Goal: Find specific page/section: Find specific page/section

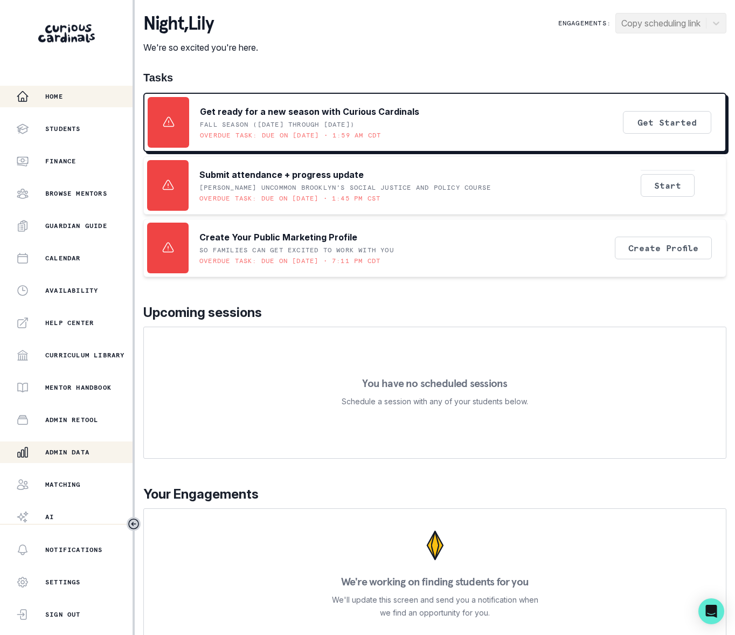
click at [89, 451] on p "Admin Data" at bounding box center [67, 452] width 44 height 9
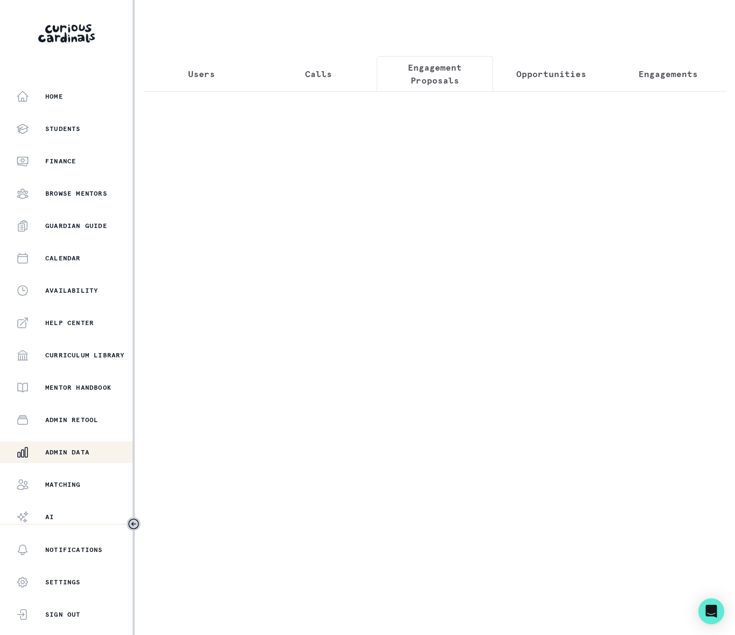
click at [423, 73] on p "Engagement Proposals" at bounding box center [435, 74] width 98 height 26
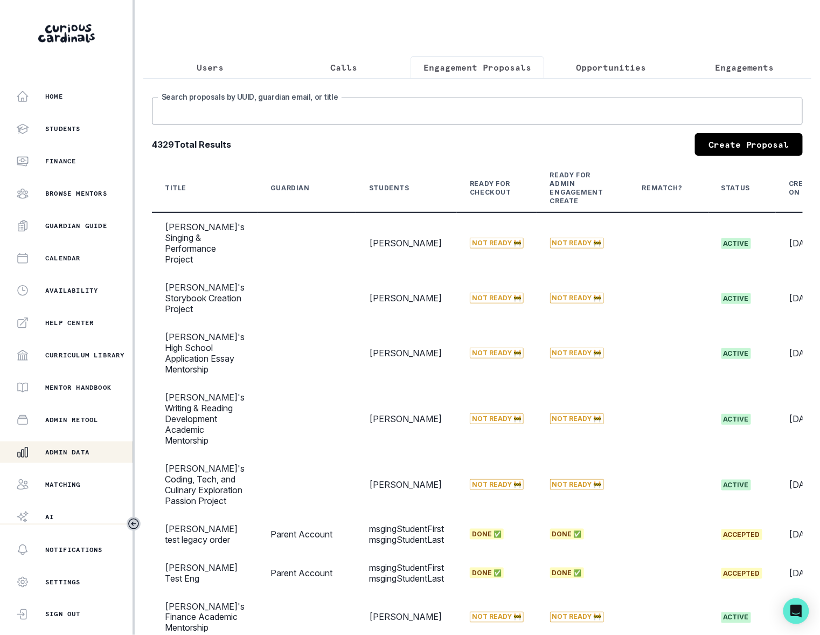
click at [190, 125] on input "Search proposals by UUID, guardian email, or title" at bounding box center [477, 111] width 651 height 27
click at [173, 121] on input "acid's college application" at bounding box center [477, 111] width 651 height 27
click at [442, 115] on input "abid's college application" at bounding box center [477, 111] width 651 height 27
click at [382, 123] on input "abid's college application" at bounding box center [477, 111] width 651 height 27
type input "abid's college application"
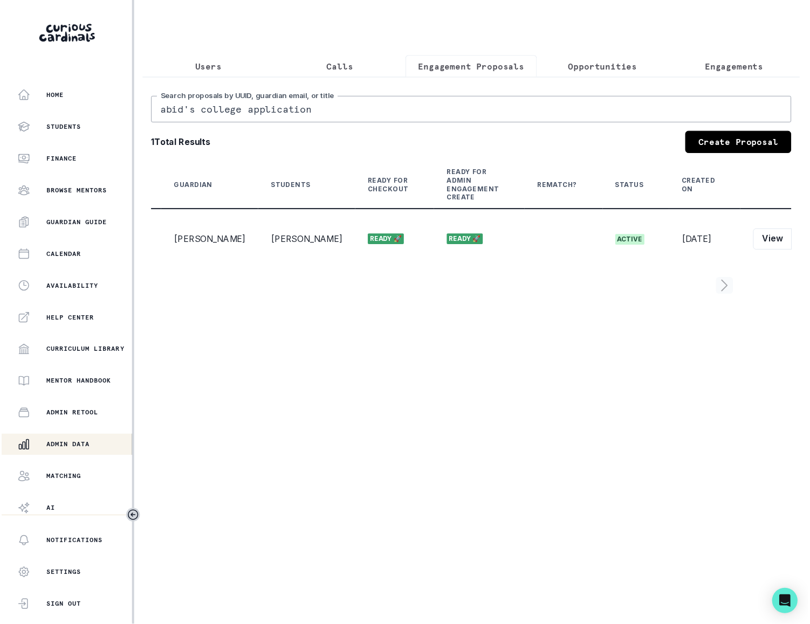
scroll to position [0, 74]
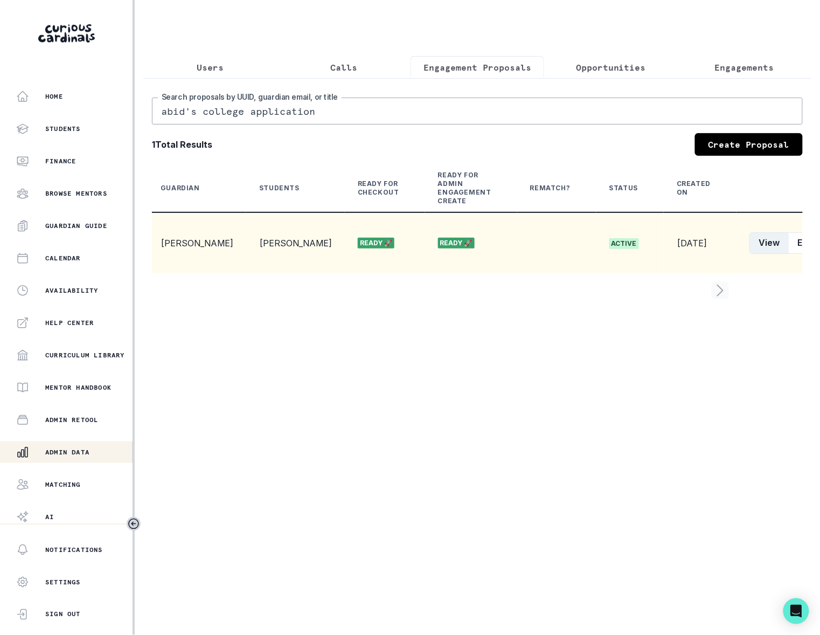
click at [735, 254] on button "View" at bounding box center [769, 243] width 39 height 22
